Goal: Transaction & Acquisition: Purchase product/service

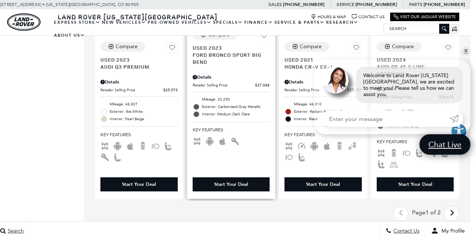
scroll to position [1265, 6]
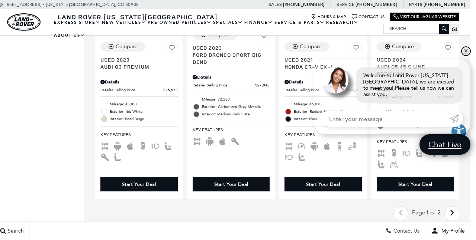
click at [469, 56] on link "✕" at bounding box center [465, 51] width 9 height 9
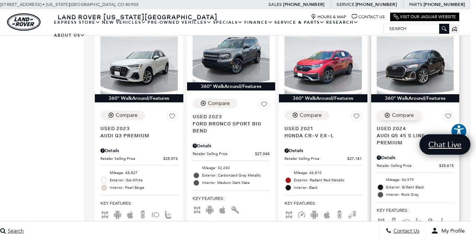
scroll to position [1196, 6]
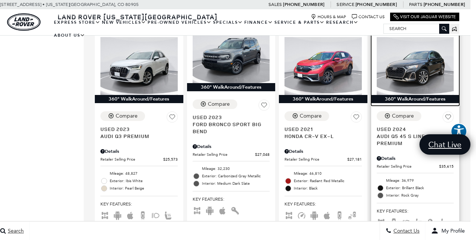
click at [415, 63] on img at bounding box center [414, 66] width 77 height 58
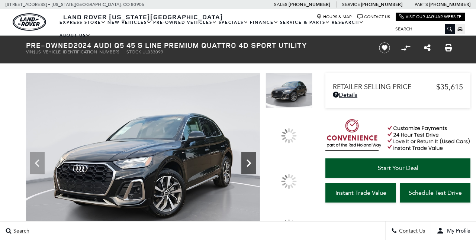
click at [256, 156] on icon at bounding box center [248, 163] width 15 height 15
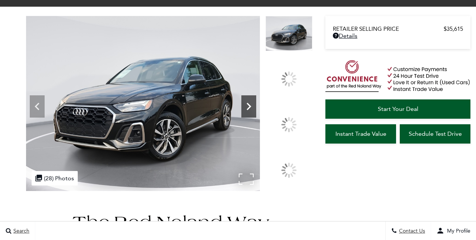
scroll to position [57, 0]
click at [292, 118] on div at bounding box center [289, 125] width 16 height 16
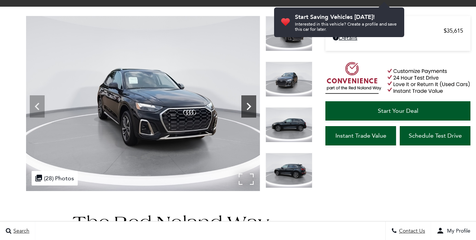
scroll to position [0, 0]
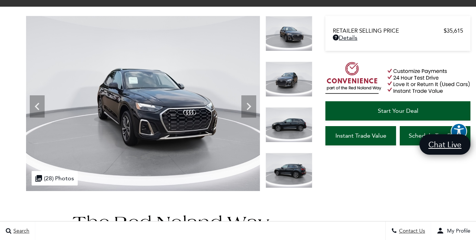
click at [395, 110] on span "Start Your Deal" at bounding box center [398, 110] width 41 height 7
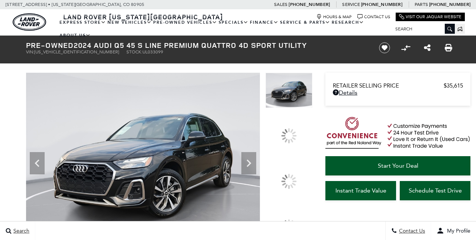
scroll to position [59, 0]
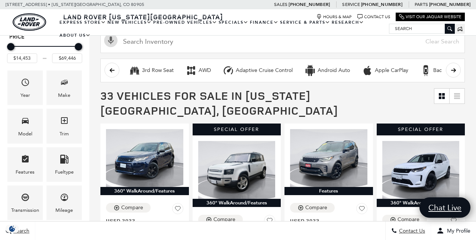
scroll to position [71, 0]
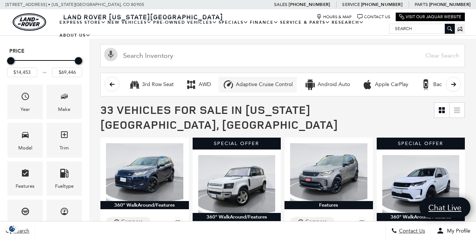
click at [252, 85] on div "Adaptive Cruise Control" at bounding box center [264, 84] width 57 height 7
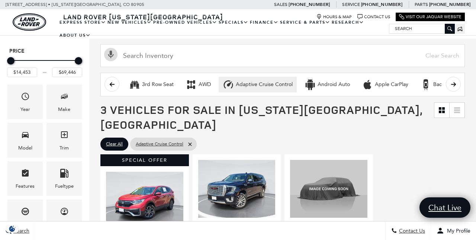
type input "$27,181"
type input "$54,111"
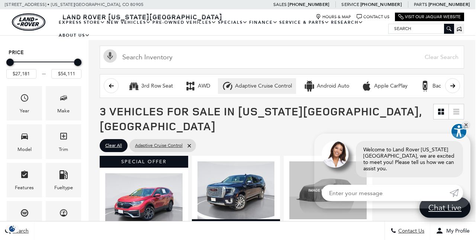
scroll to position [77, 1]
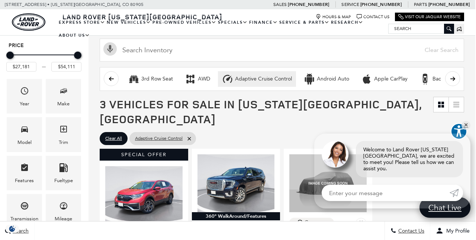
click at [252, 81] on div "Adaptive Cruise Control" at bounding box center [263, 79] width 57 height 7
type input "$14,453"
type input "$69,446"
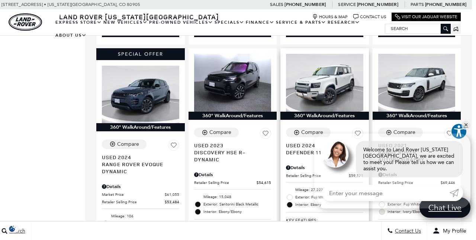
scroll to position [667, 4]
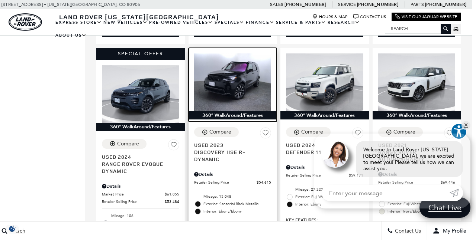
click at [244, 67] on img at bounding box center [232, 83] width 77 height 58
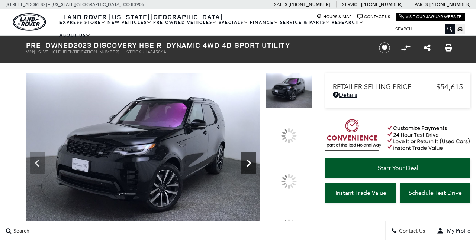
click at [256, 156] on icon at bounding box center [248, 163] width 15 height 15
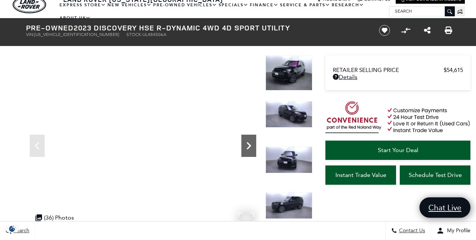
click at [249, 148] on icon "Next" at bounding box center [248, 145] width 4 height 7
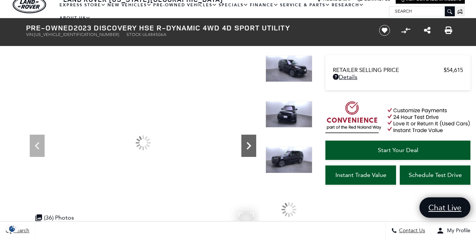
click at [249, 148] on icon "Next" at bounding box center [248, 145] width 4 height 7
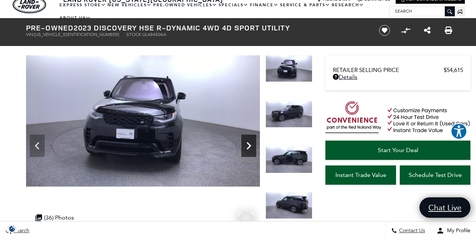
click at [249, 148] on icon "Next" at bounding box center [248, 145] width 4 height 7
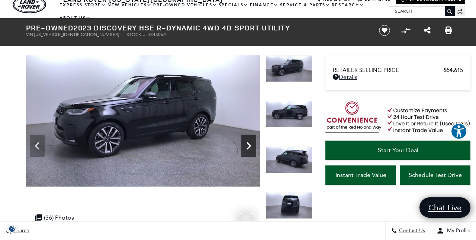
click at [249, 147] on icon "Next" at bounding box center [248, 145] width 4 height 7
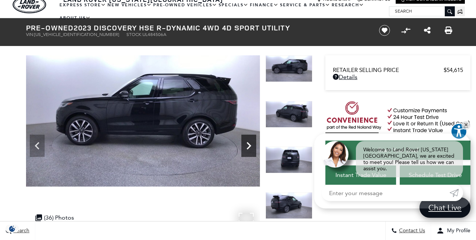
click at [248, 147] on icon "Next" at bounding box center [248, 146] width 15 height 15
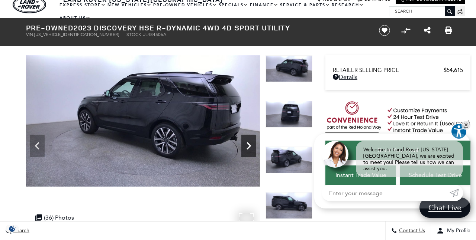
click at [248, 146] on icon "Next" at bounding box center [248, 146] width 15 height 15
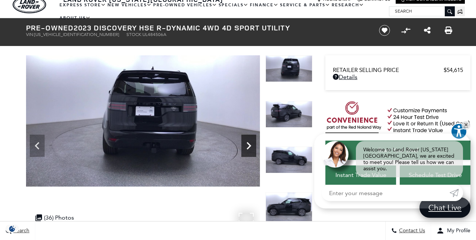
click at [248, 146] on icon "Next" at bounding box center [248, 146] width 15 height 15
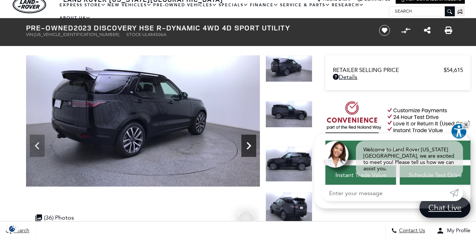
click at [248, 146] on icon "Next" at bounding box center [248, 146] width 15 height 15
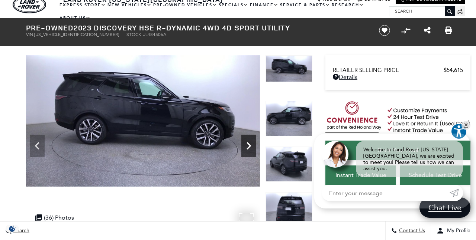
click at [248, 146] on icon "Next" at bounding box center [248, 146] width 15 height 15
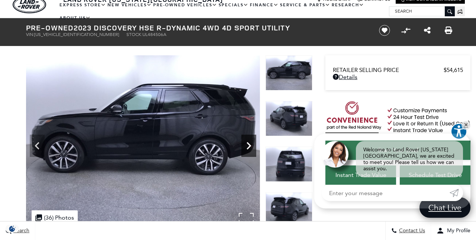
click at [248, 146] on icon "Next" at bounding box center [248, 146] width 15 height 15
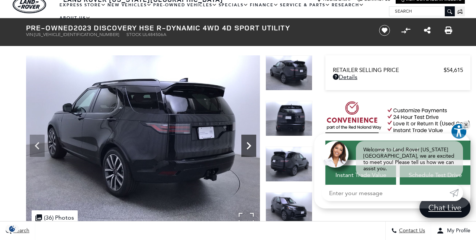
click at [248, 146] on icon "Next" at bounding box center [248, 146] width 15 height 15
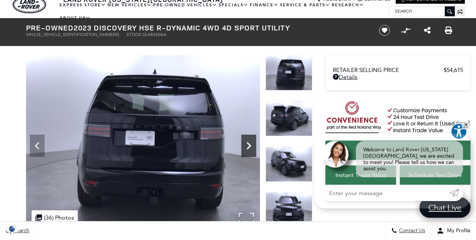
click at [248, 146] on icon "Next" at bounding box center [248, 146] width 15 height 15
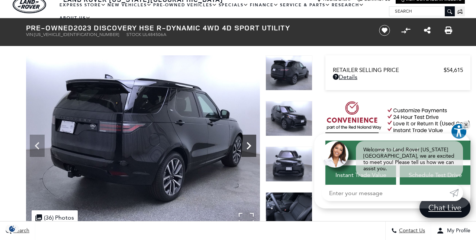
click at [248, 146] on icon "Next" at bounding box center [248, 146] width 15 height 15
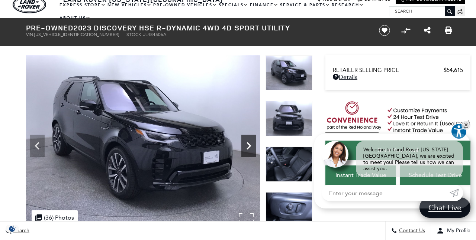
click at [248, 146] on icon "Next" at bounding box center [248, 146] width 15 height 15
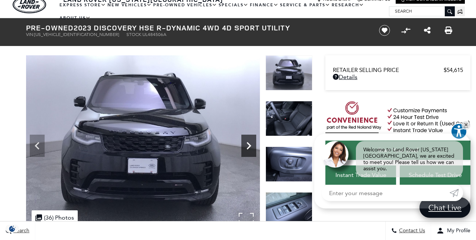
click at [246, 146] on icon "Next" at bounding box center [248, 146] width 15 height 15
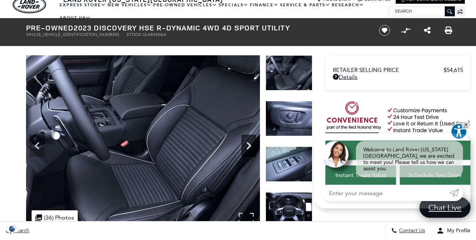
click at [246, 146] on icon "Next" at bounding box center [248, 146] width 15 height 15
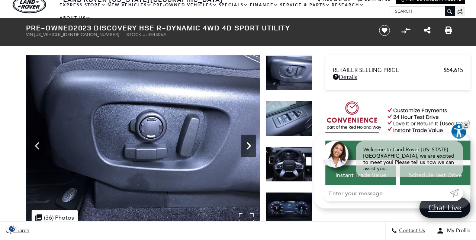
click at [246, 146] on icon "Next" at bounding box center [248, 146] width 15 height 15
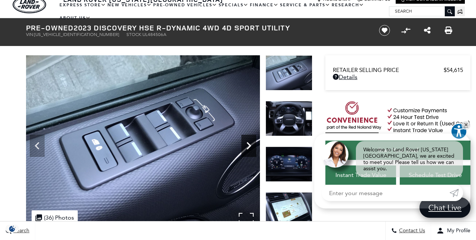
click at [246, 146] on icon "Next" at bounding box center [248, 146] width 15 height 15
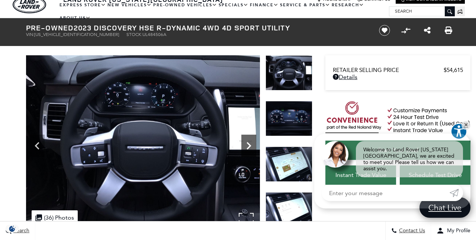
click at [246, 146] on icon "Next" at bounding box center [248, 146] width 15 height 15
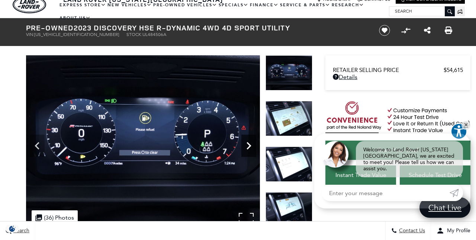
click at [246, 146] on icon "Next" at bounding box center [248, 146] width 15 height 15
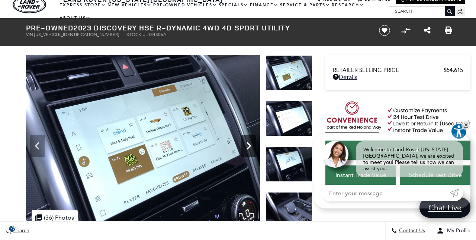
click at [246, 146] on icon "Next" at bounding box center [248, 146] width 15 height 15
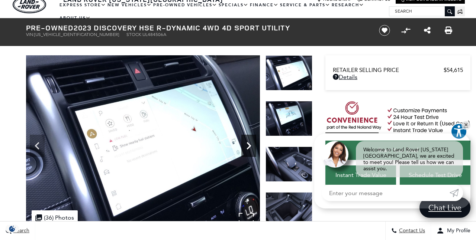
click at [246, 146] on icon "Next" at bounding box center [248, 146] width 15 height 15
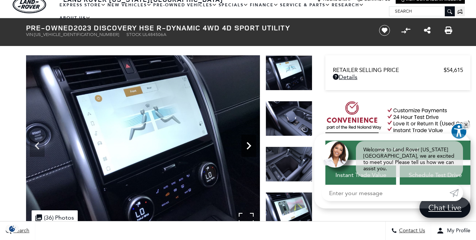
click at [246, 146] on icon "Next" at bounding box center [248, 146] width 15 height 15
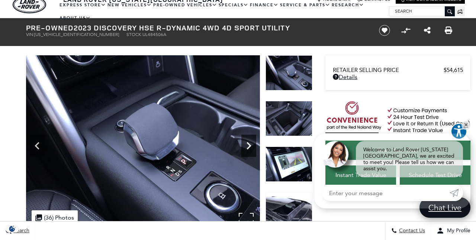
click at [246, 146] on icon "Next" at bounding box center [248, 146] width 15 height 15
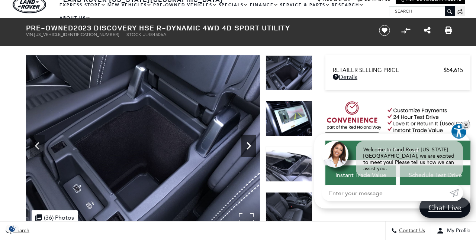
click at [246, 146] on icon "Next" at bounding box center [248, 146] width 15 height 15
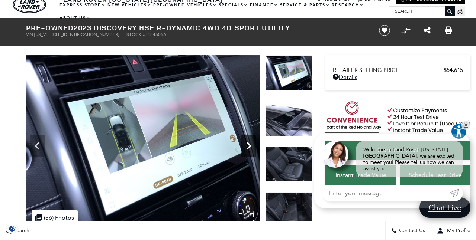
click at [246, 146] on icon "Next" at bounding box center [248, 146] width 15 height 15
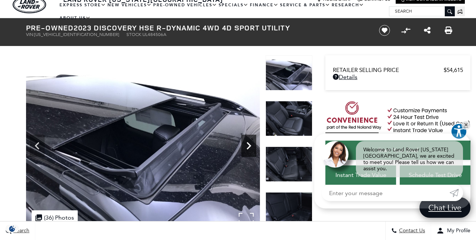
click at [246, 146] on icon "Next" at bounding box center [248, 146] width 15 height 15
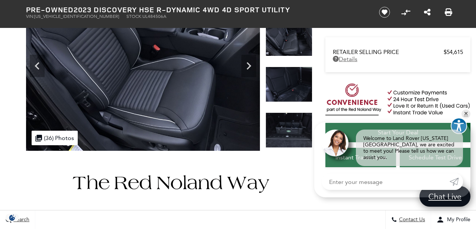
scroll to position [98, 0]
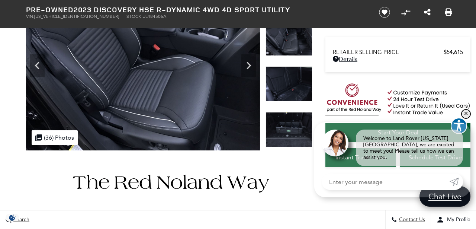
click at [465, 118] on link "✕" at bounding box center [465, 113] width 9 height 9
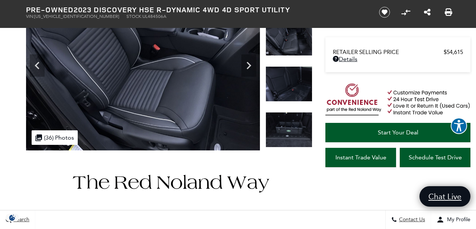
click at [396, 129] on link "Start Your Deal" at bounding box center [397, 132] width 145 height 19
